Goal: Information Seeking & Learning: Find specific page/section

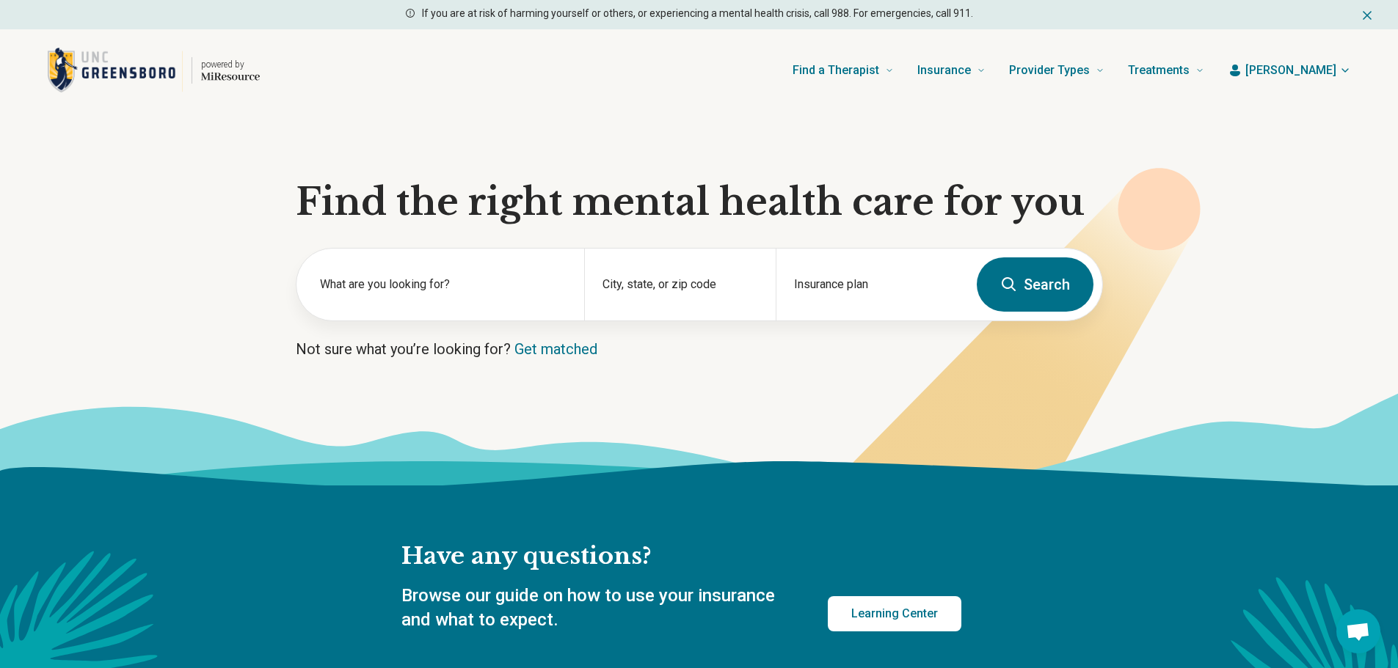
click at [368, 288] on label "What are you looking for?" at bounding box center [443, 285] width 247 height 18
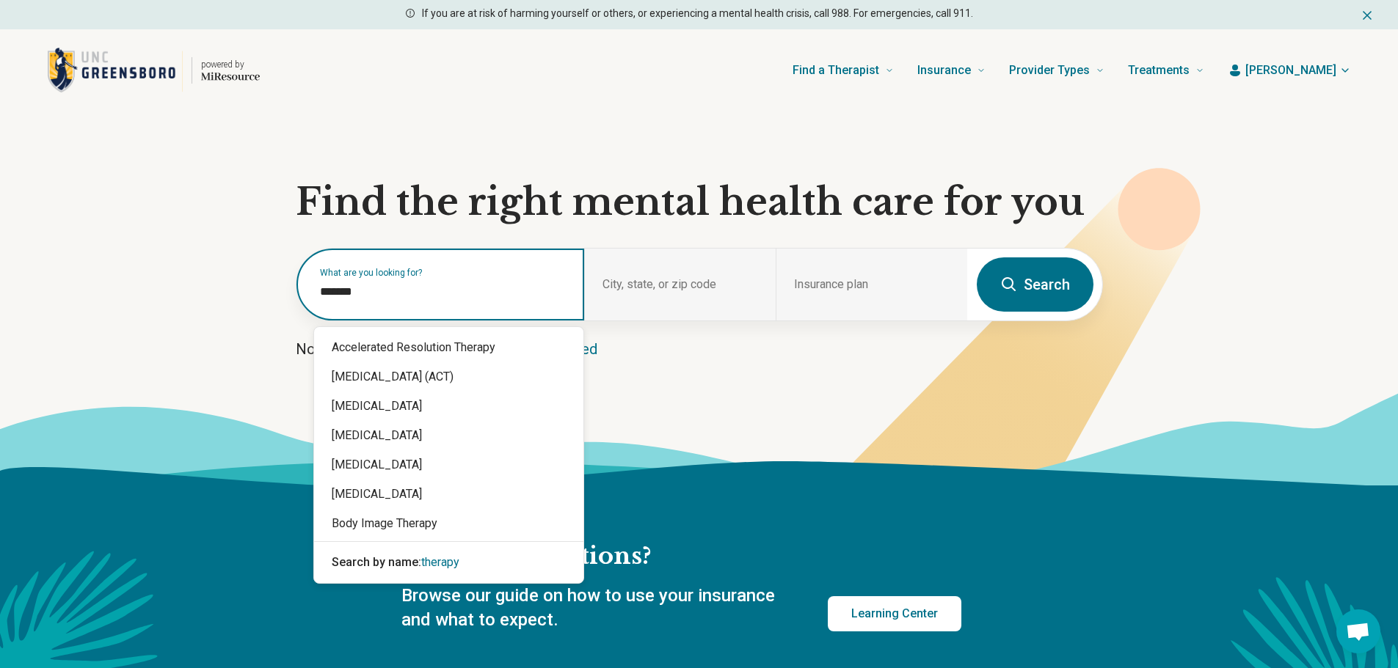
drag, startPoint x: 391, startPoint y: 298, endPoint x: 249, endPoint y: 288, distance: 142.0
click at [249, 288] on section "Find the right mental health care for you What are you looking for? City, state…" at bounding box center [699, 299] width 1398 height 374
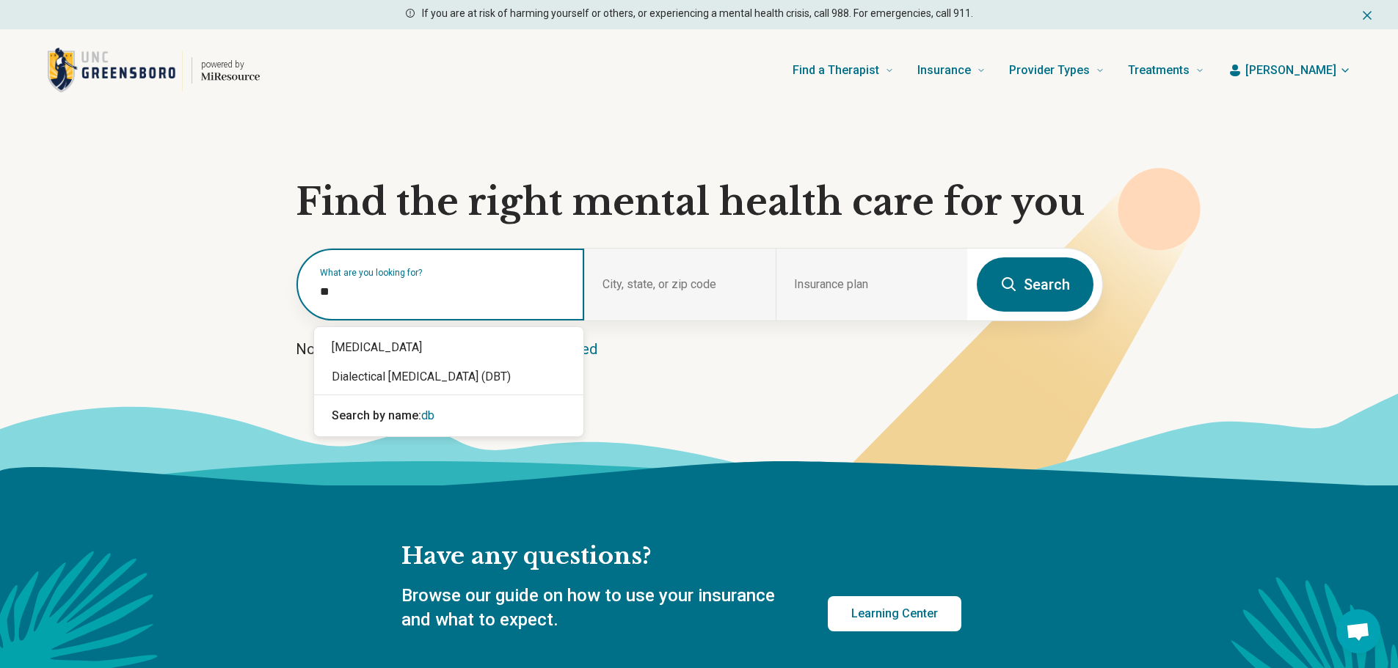
type input "***"
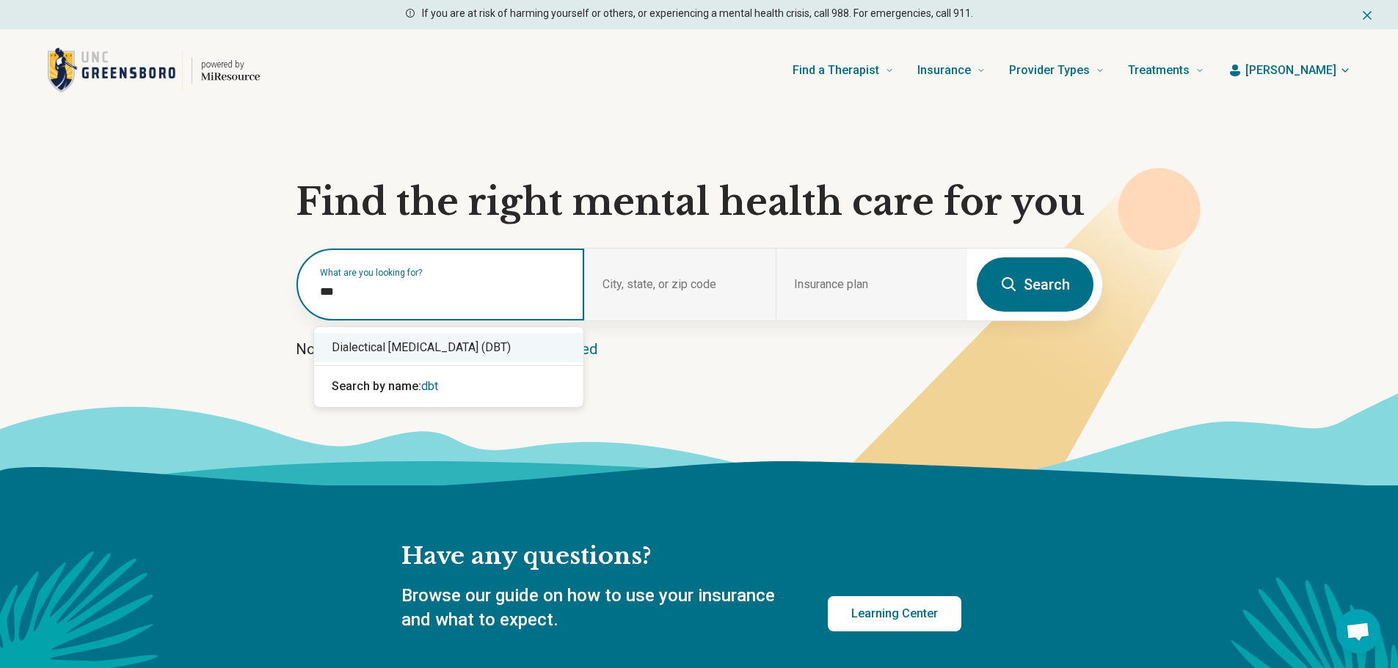
click at [368, 344] on div "Dialectical [MEDICAL_DATA] (DBT)" at bounding box center [448, 347] width 269 height 29
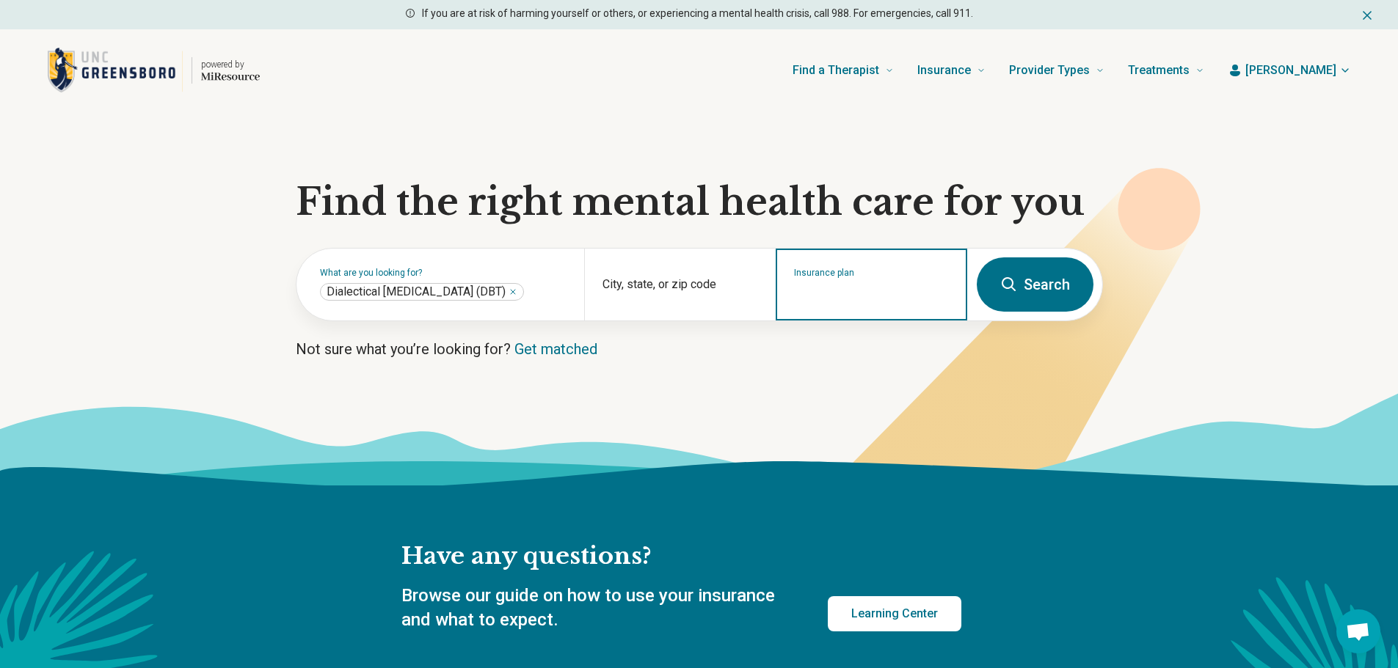
click at [900, 297] on input "Insurance plan" at bounding box center [872, 294] width 156 height 18
click at [917, 296] on input "Insurance plan" at bounding box center [872, 294] width 156 height 18
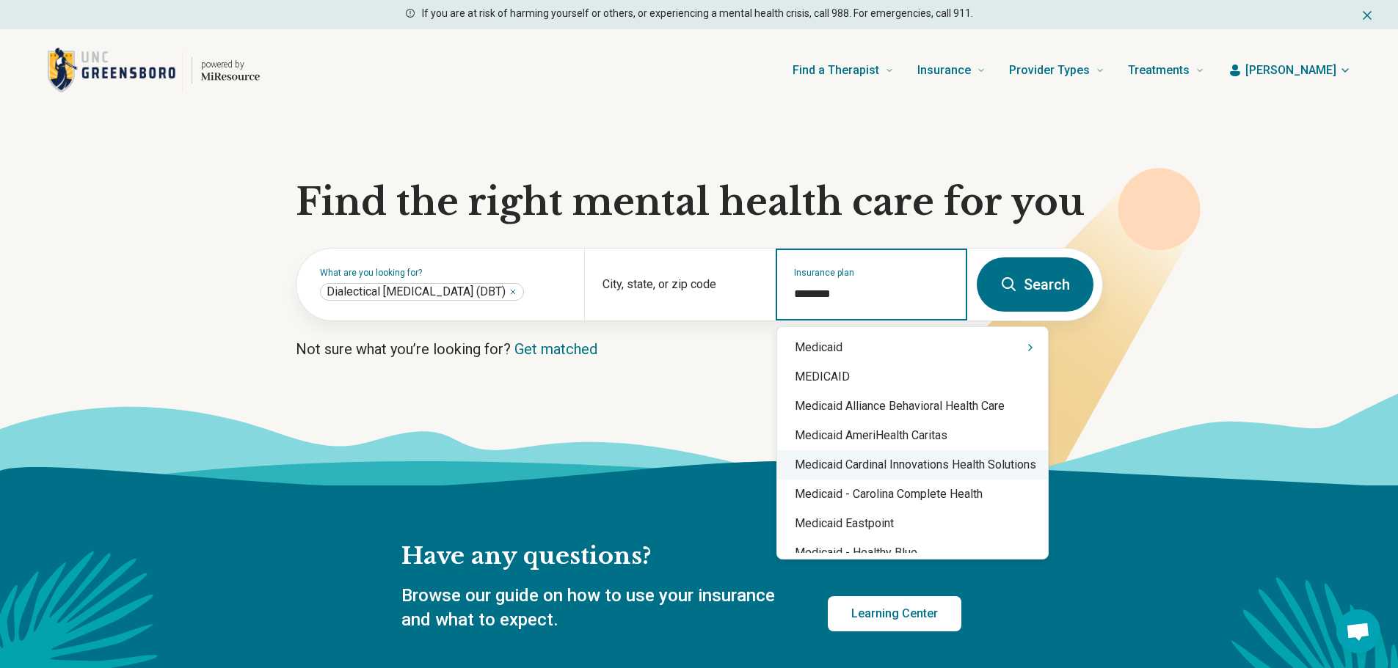
click at [928, 456] on div "Medicaid Cardinal Innovations Health Solutions" at bounding box center [912, 465] width 271 height 29
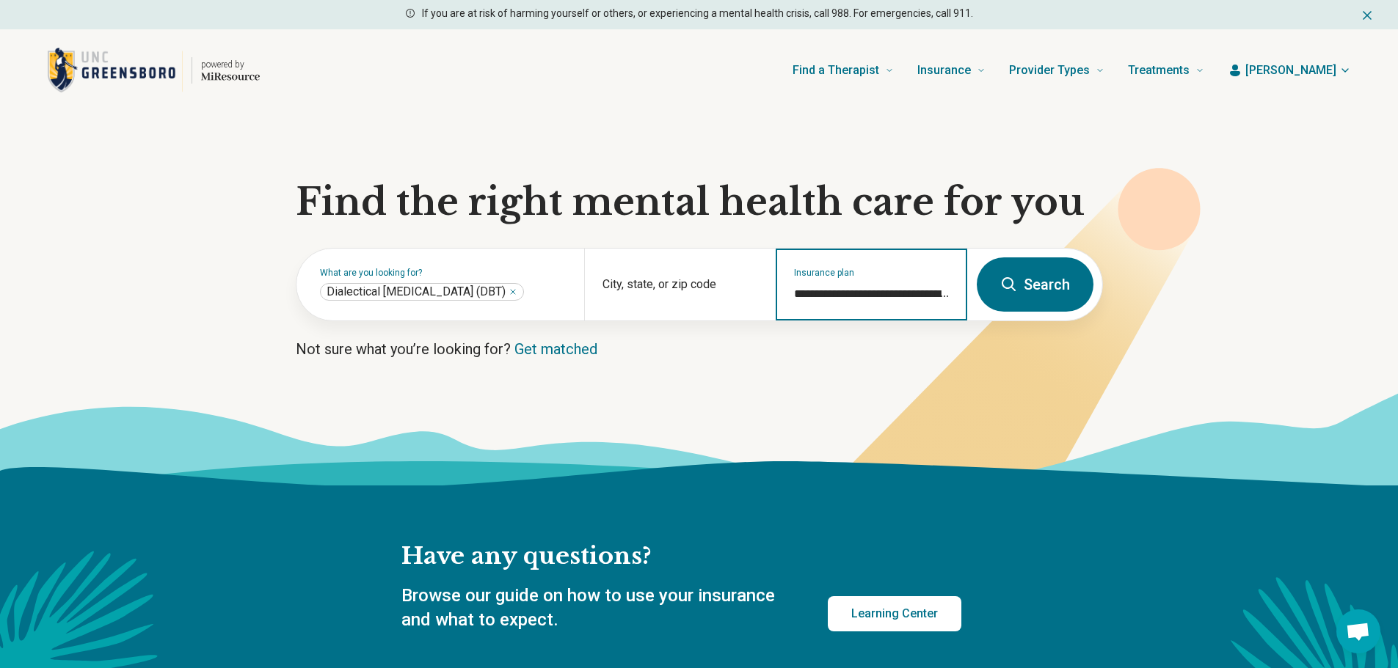
type input "**********"
click at [1031, 283] on button "Search" at bounding box center [1035, 285] width 117 height 54
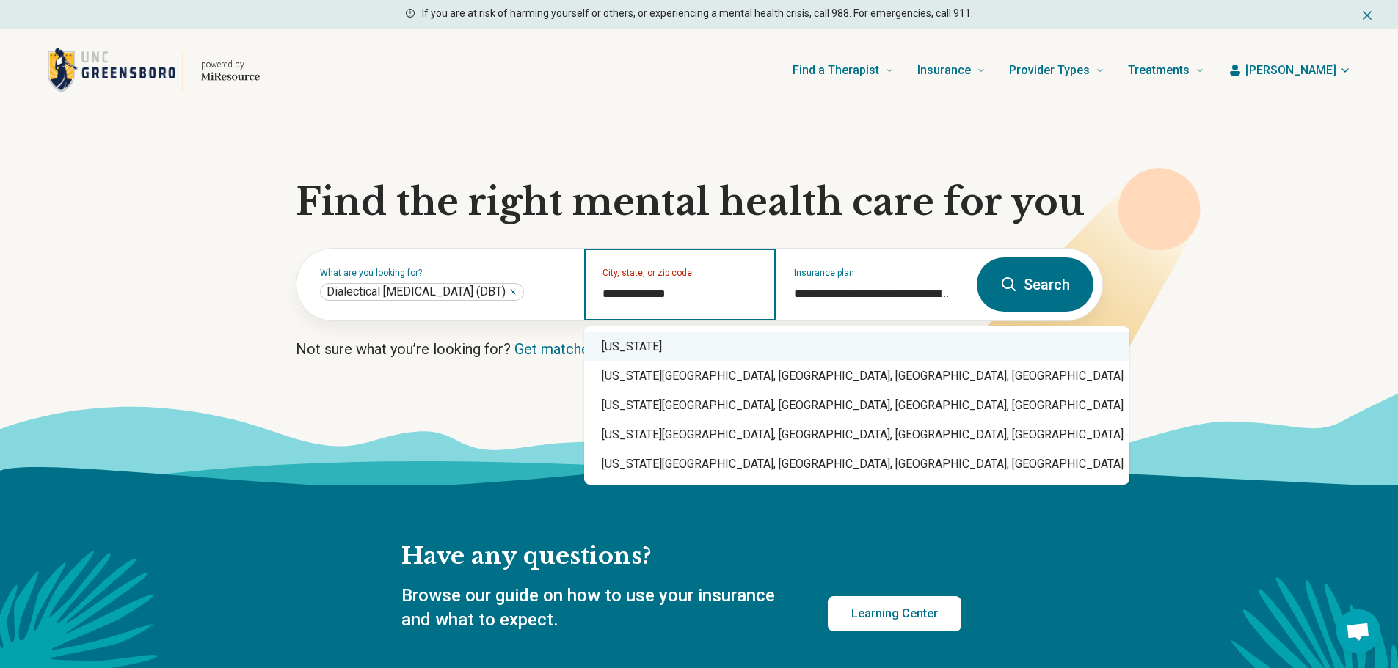
click at [693, 348] on div "[US_STATE]" at bounding box center [856, 346] width 545 height 29
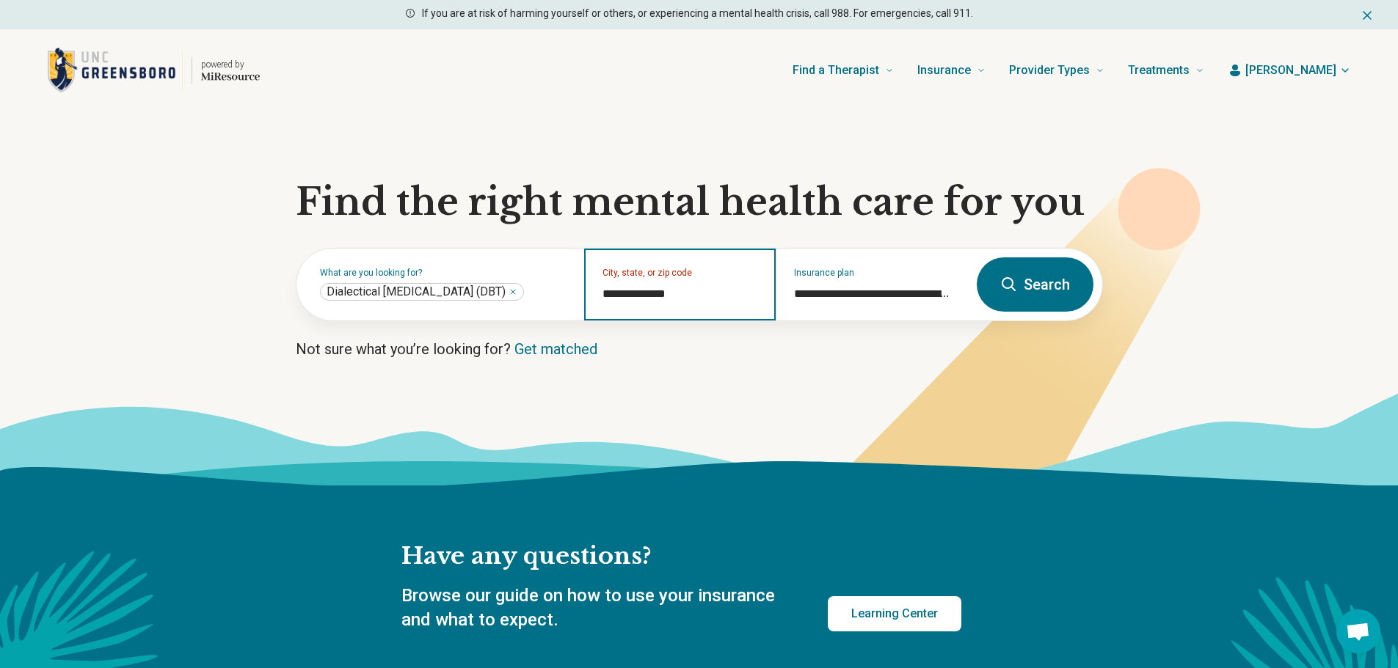
type input "**********"
click at [1035, 296] on button "Search" at bounding box center [1035, 285] width 117 height 54
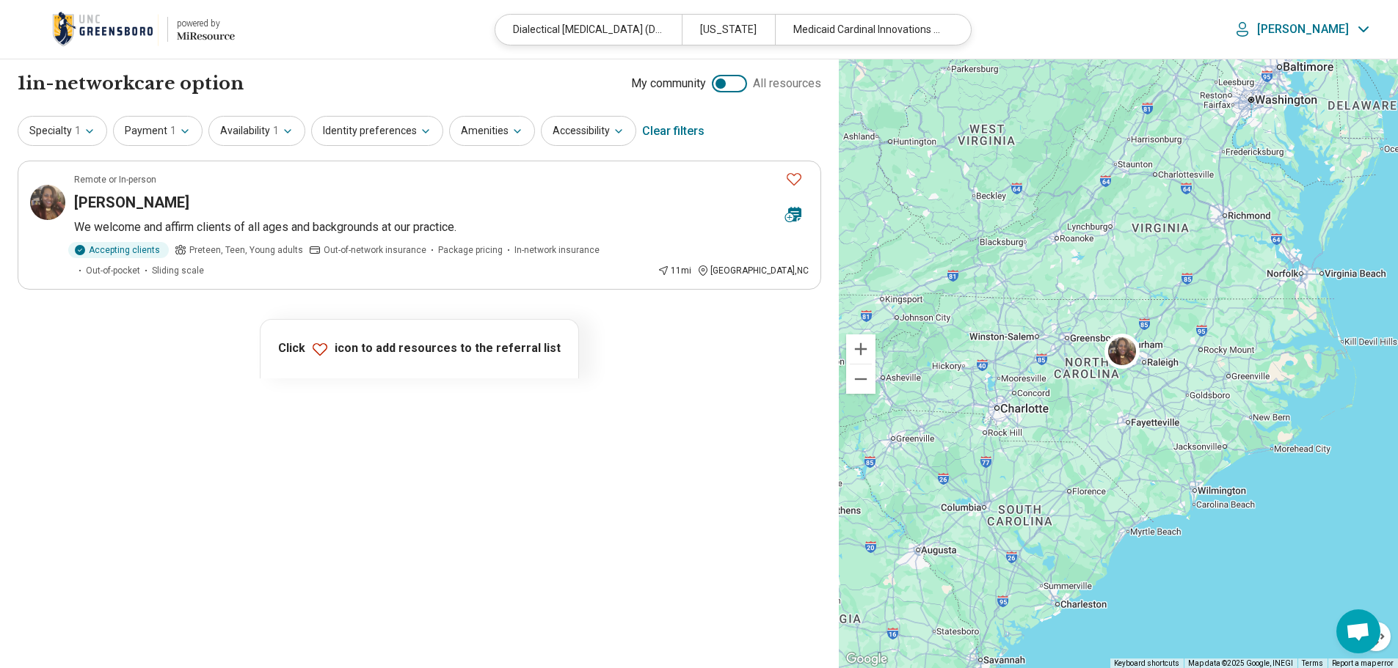
click at [1329, 32] on p "[PERSON_NAME]" at bounding box center [1303, 29] width 92 height 15
click at [1324, 72] on link "My Dashboard" at bounding box center [1323, 73] width 103 height 38
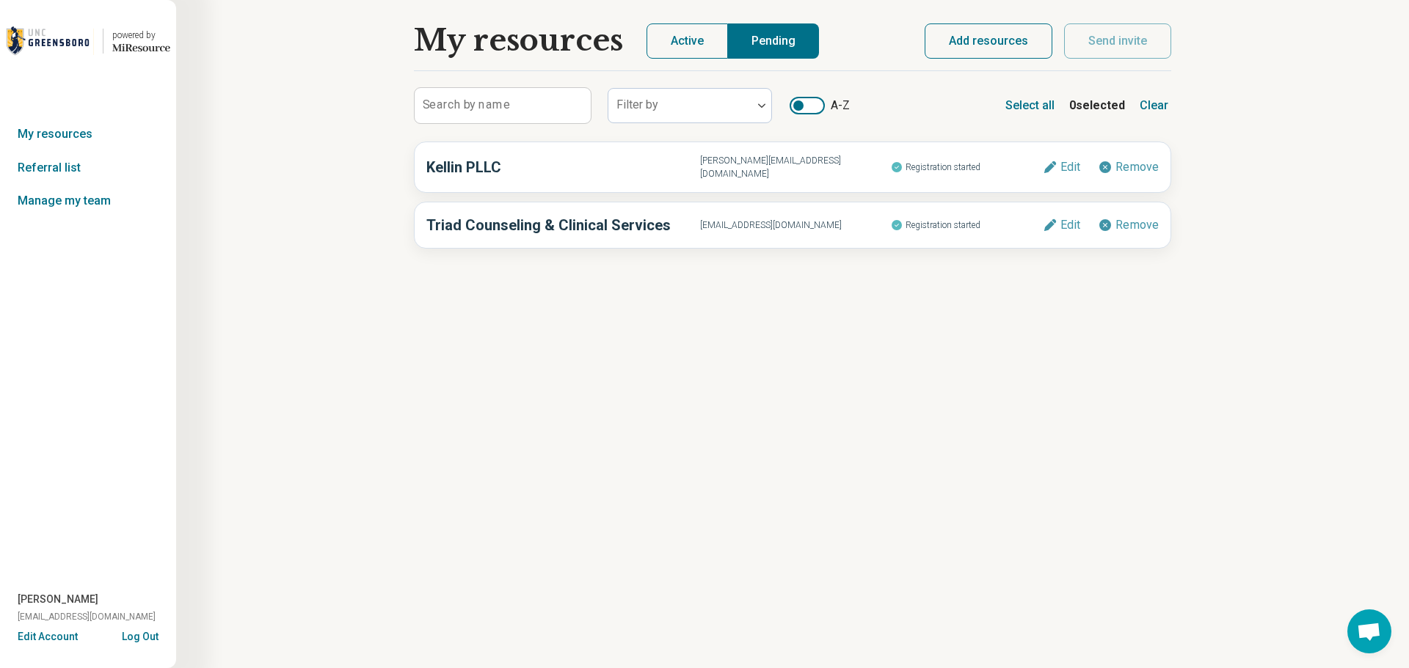
click at [668, 51] on button "Active" at bounding box center [686, 40] width 81 height 35
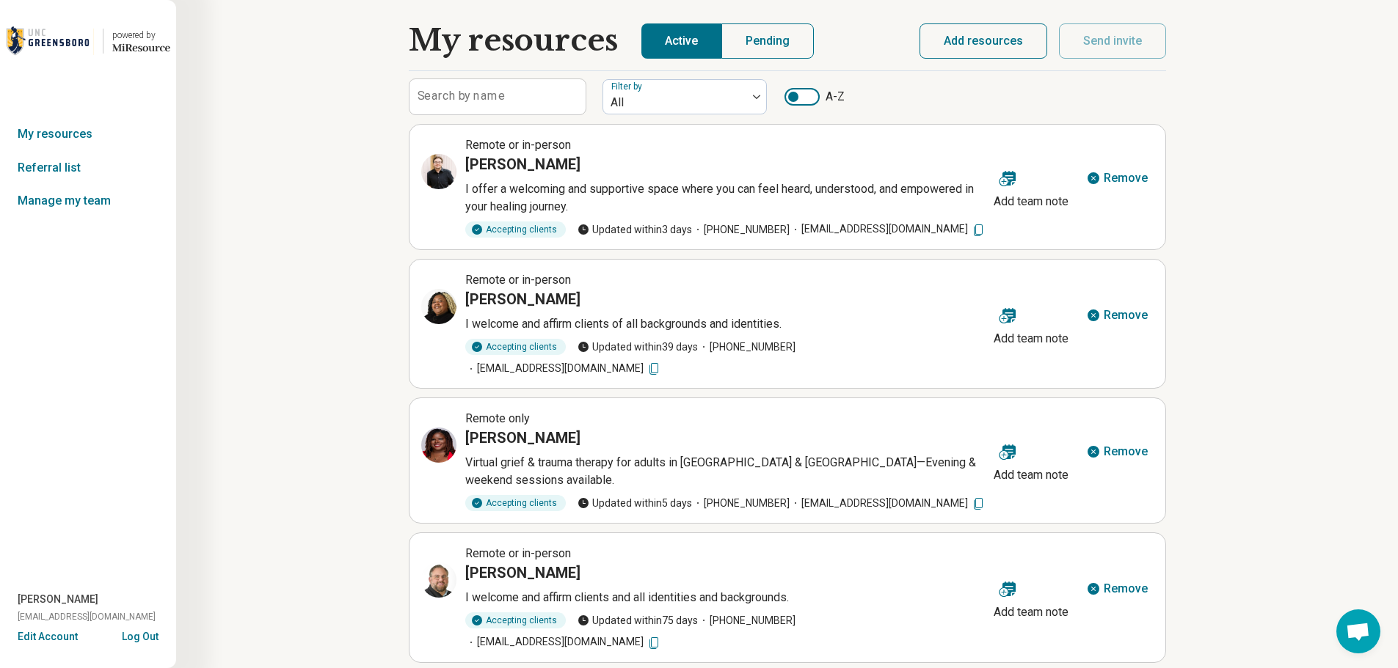
click at [787, 31] on button "Pending" at bounding box center [767, 40] width 92 height 35
